Goal: Check status: Check status

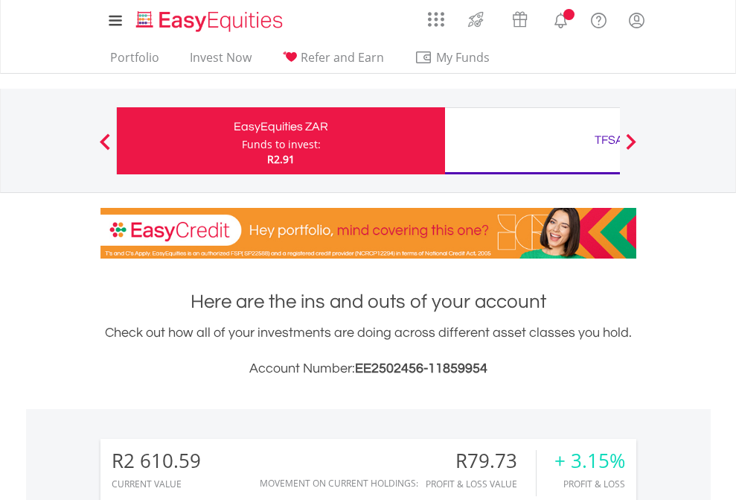
scroll to position [143, 234]
click at [242, 141] on div "Funds to invest:" at bounding box center [281, 144] width 79 height 15
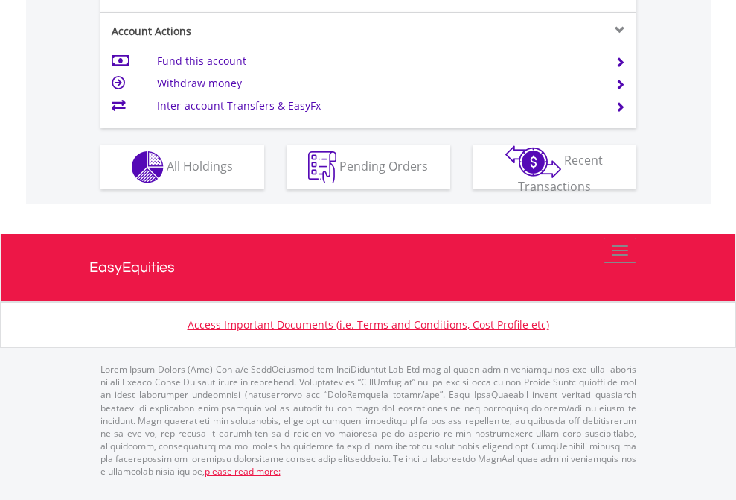
scroll to position [1457, 0]
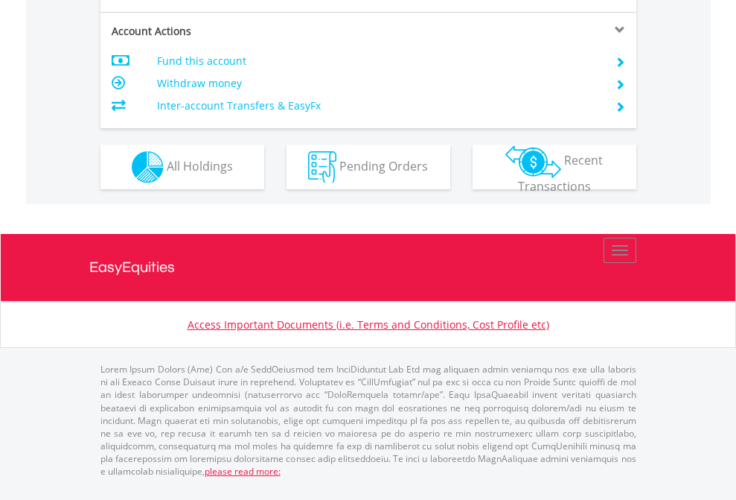
scroll to position [1427, 0]
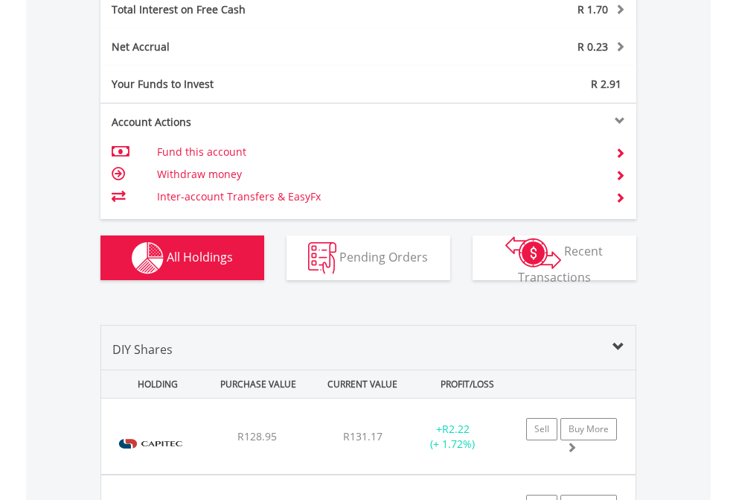
scroll to position [1715, 0]
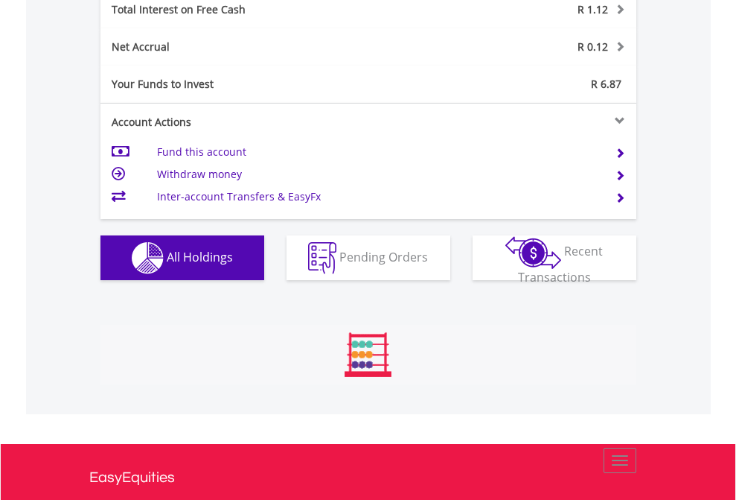
scroll to position [1715, 0]
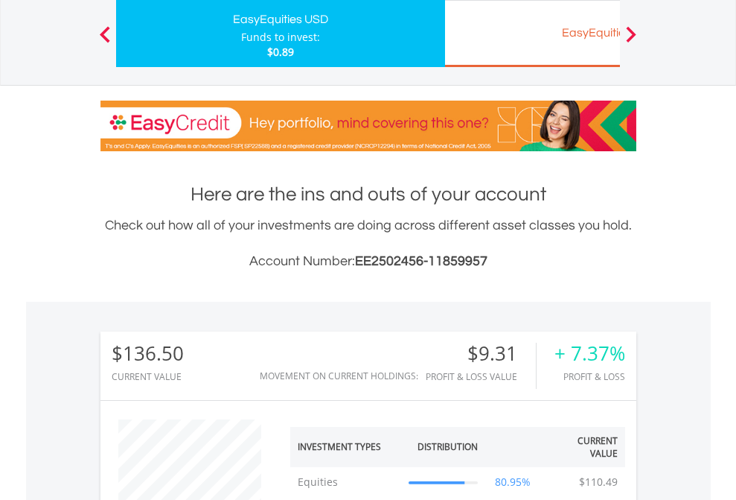
scroll to position [143, 234]
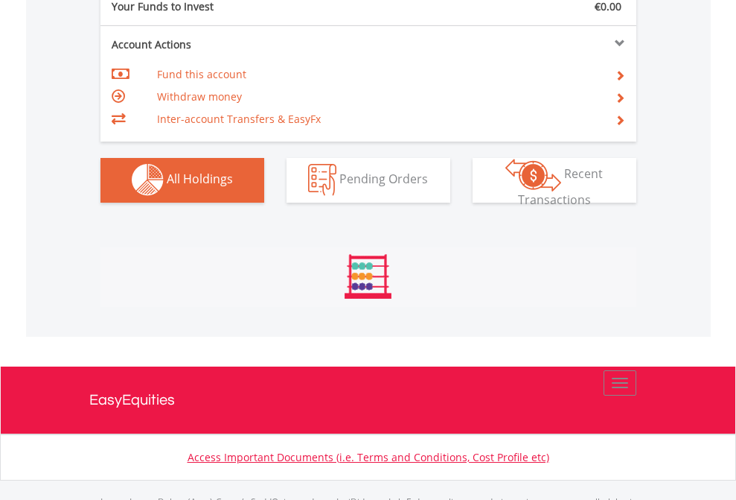
click at [167, 187] on span "All Holdings" at bounding box center [200, 178] width 66 height 16
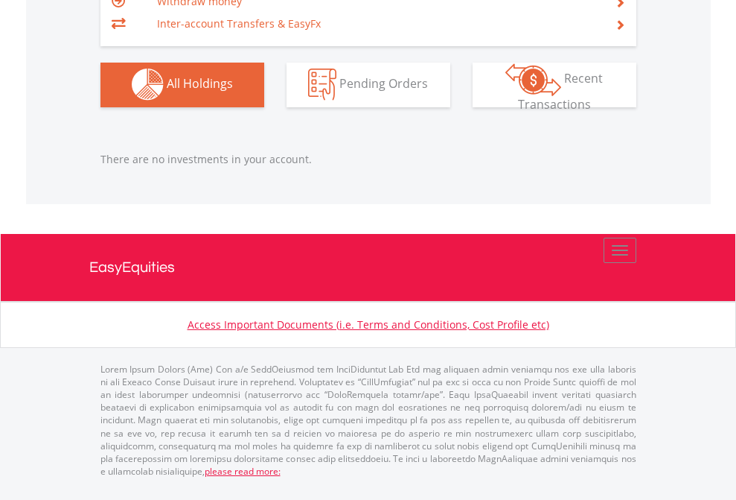
scroll to position [1474, 0]
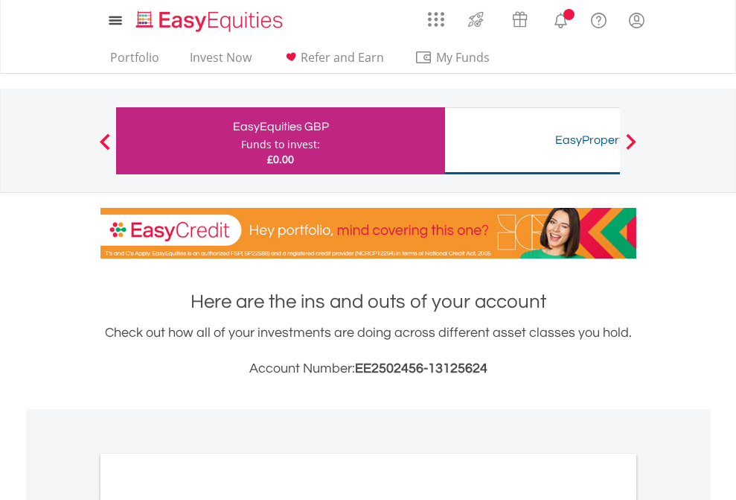
scroll to position [895, 0]
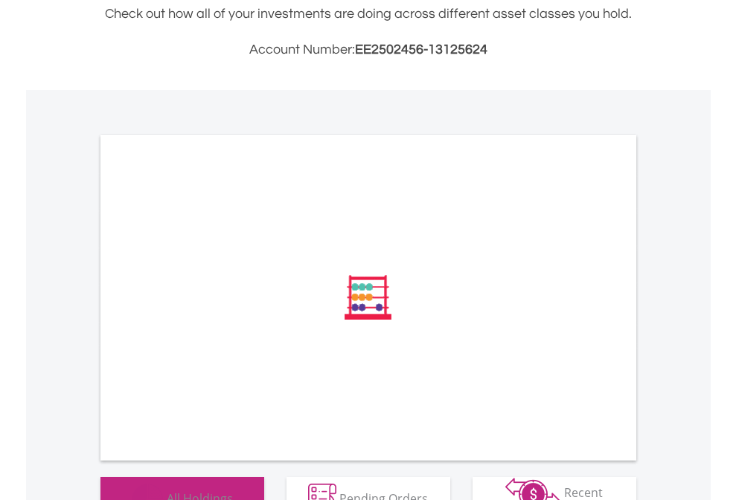
click at [167, 489] on span "All Holdings" at bounding box center [200, 497] width 66 height 16
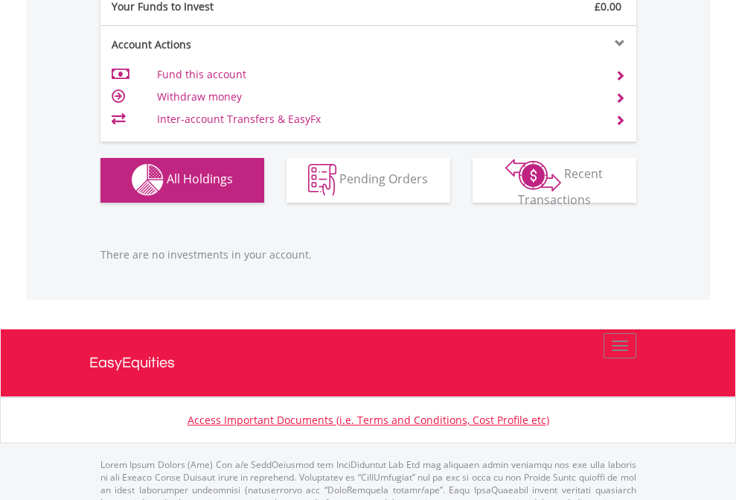
scroll to position [1474, 0]
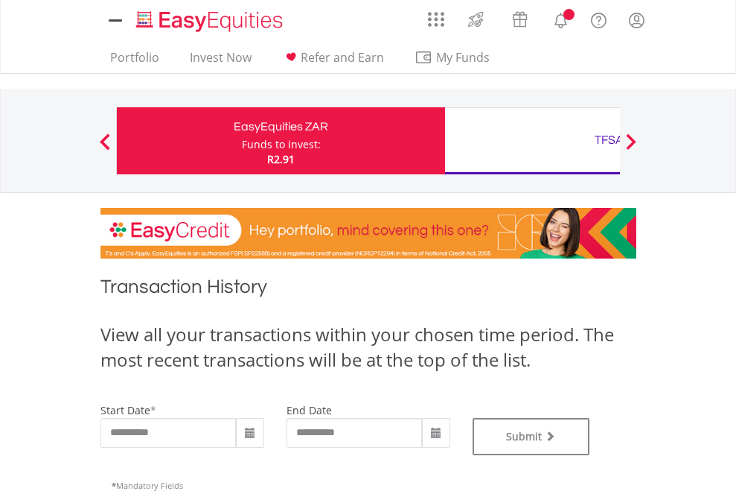
type input "**********"
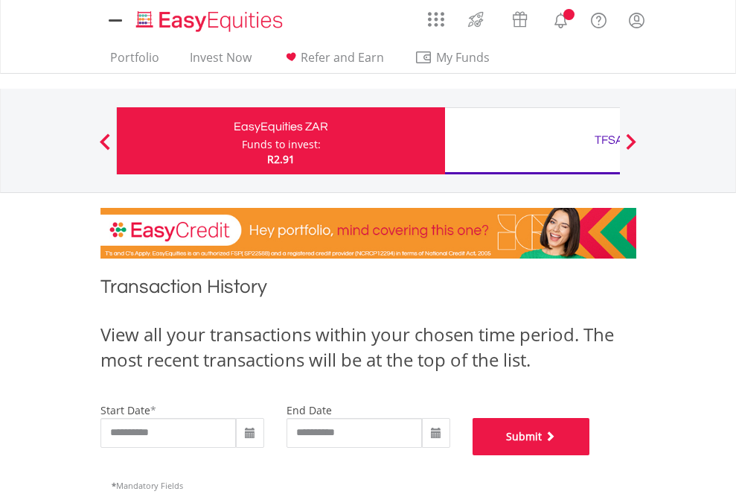
click at [590, 455] on button "Submit" at bounding box center [532, 436] width 118 height 37
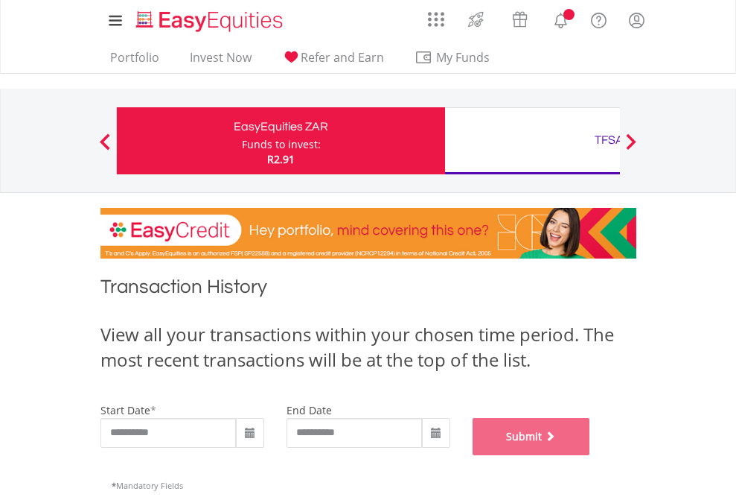
scroll to position [604, 0]
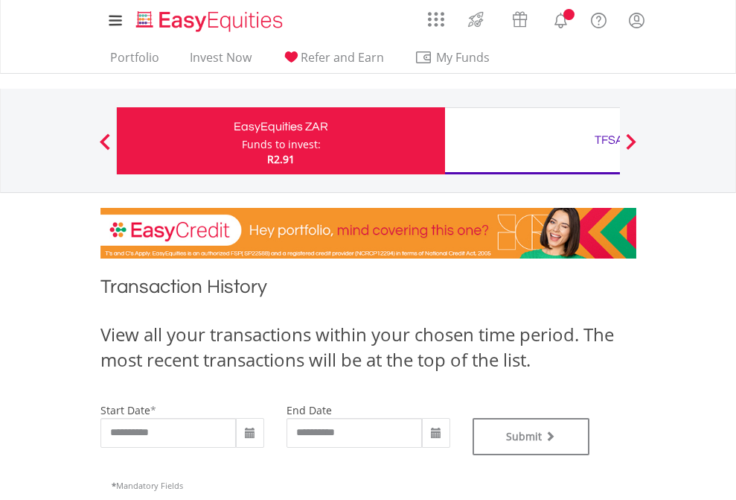
click at [532, 141] on div "TFSA" at bounding box center [609, 140] width 310 height 21
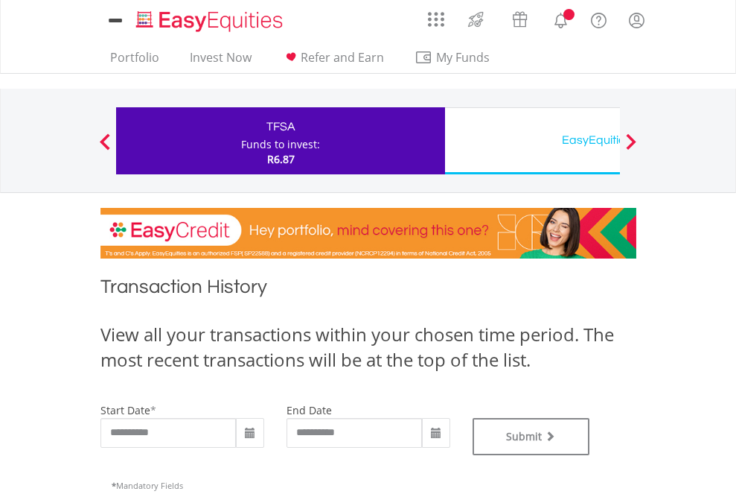
type input "**********"
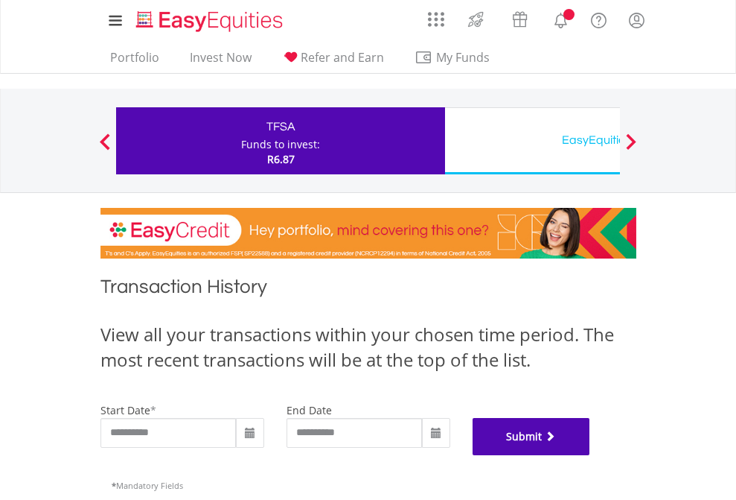
click at [590, 455] on button "Submit" at bounding box center [532, 436] width 118 height 37
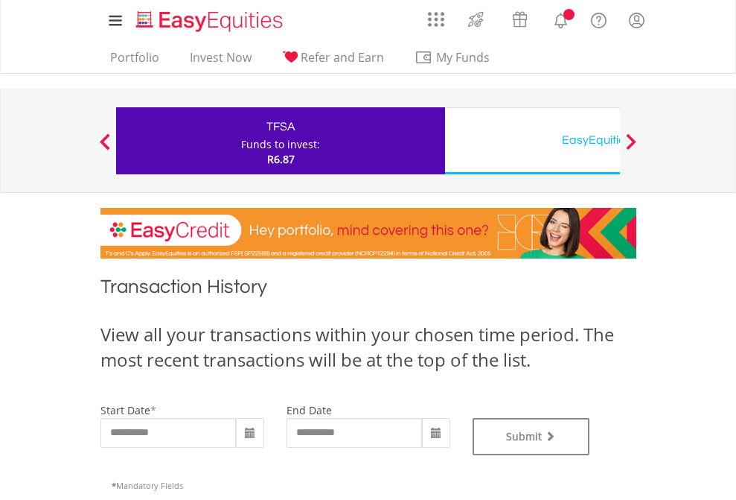
click at [532, 141] on div "EasyEquities USD" at bounding box center [609, 140] width 310 height 21
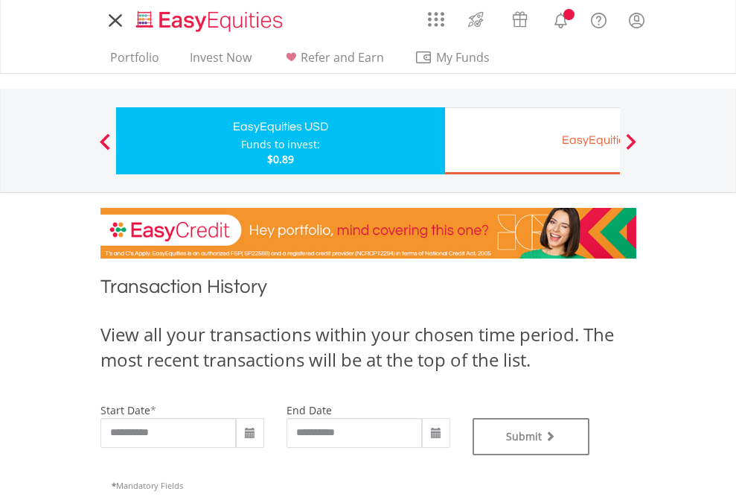
type input "**********"
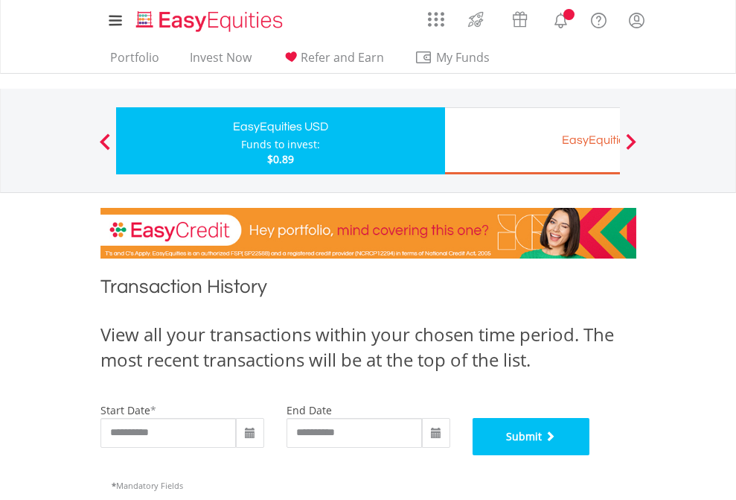
click at [590, 455] on button "Submit" at bounding box center [532, 436] width 118 height 37
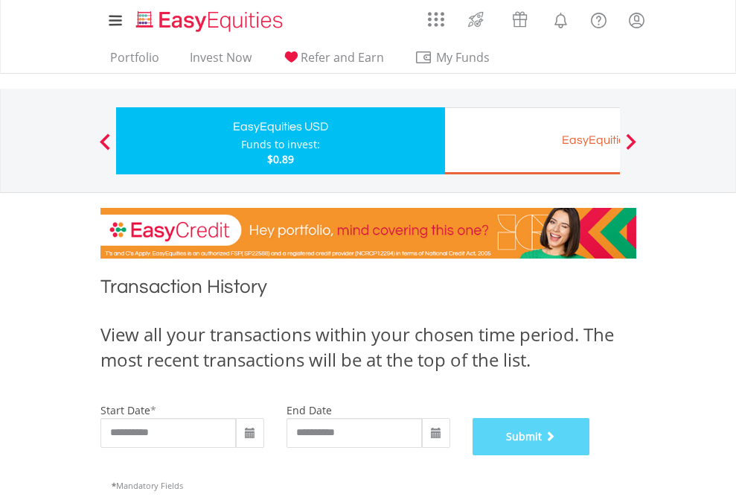
scroll to position [604, 0]
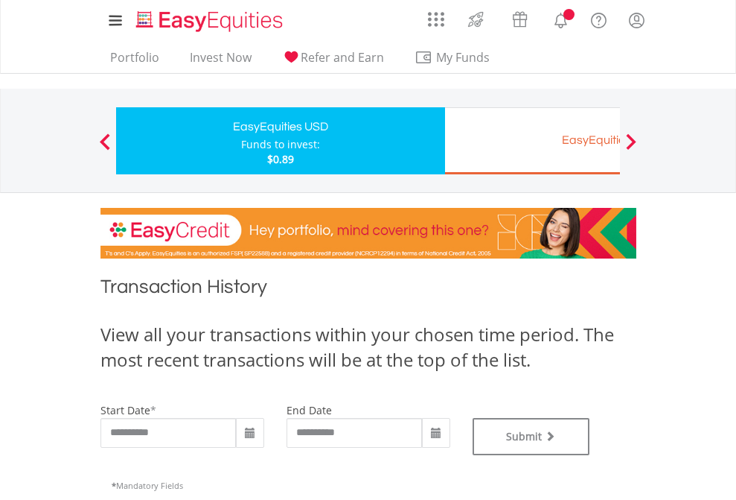
click at [532, 141] on div "EasyEquities EUR" at bounding box center [609, 140] width 310 height 21
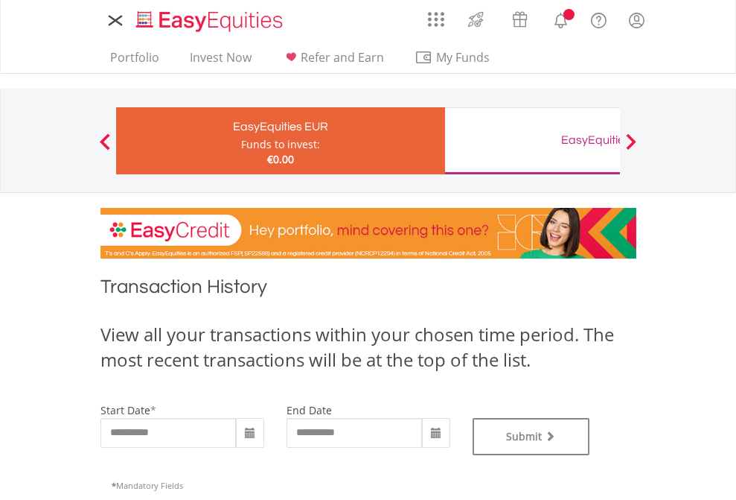
type input "**********"
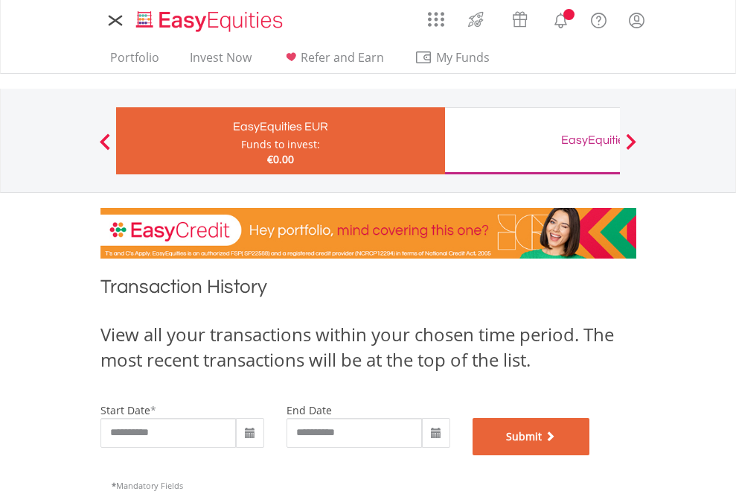
click at [590, 455] on button "Submit" at bounding box center [532, 436] width 118 height 37
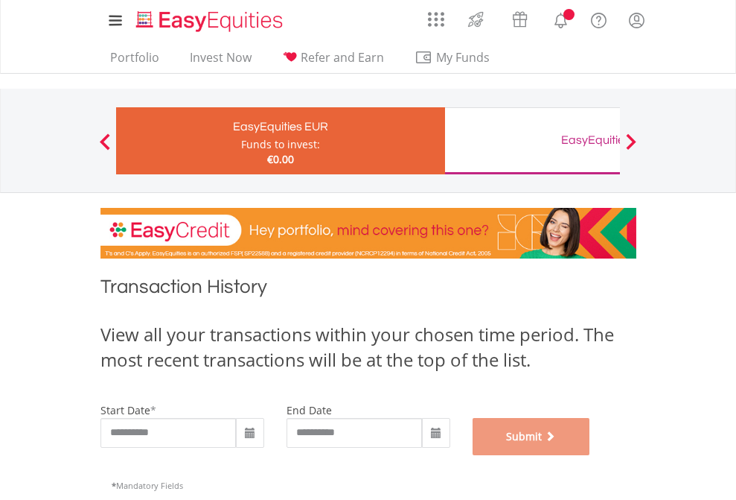
scroll to position [604, 0]
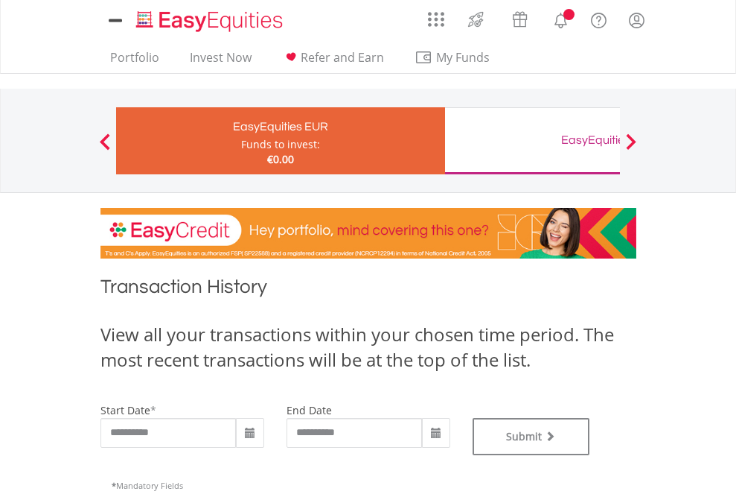
click at [532, 141] on div "EasyEquities GBP" at bounding box center [609, 140] width 310 height 21
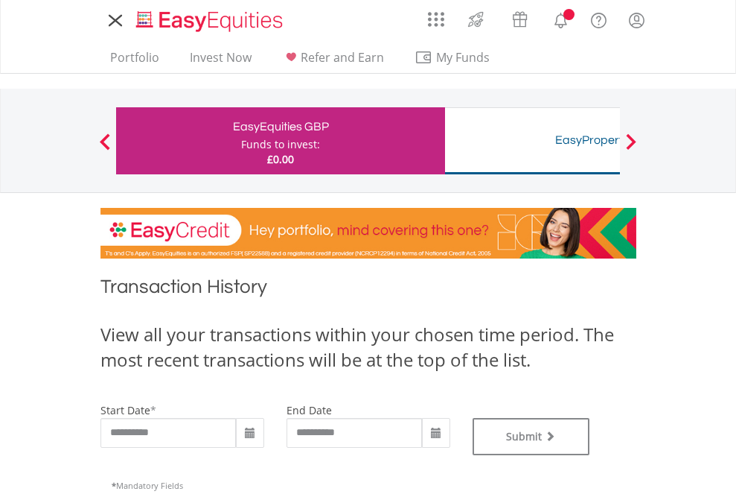
type input "**********"
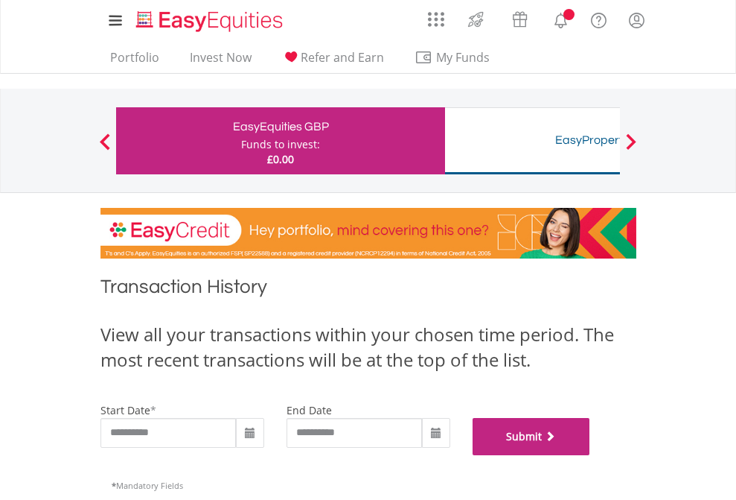
click at [590, 455] on button "Submit" at bounding box center [532, 436] width 118 height 37
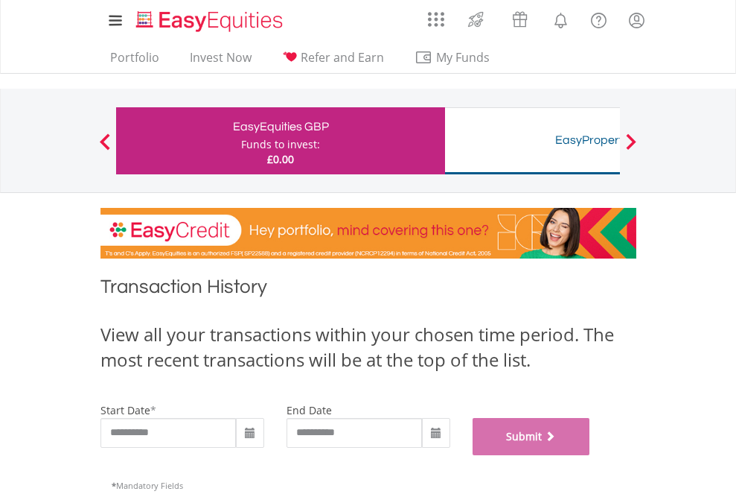
scroll to position [604, 0]
